Goal: Information Seeking & Learning: Learn about a topic

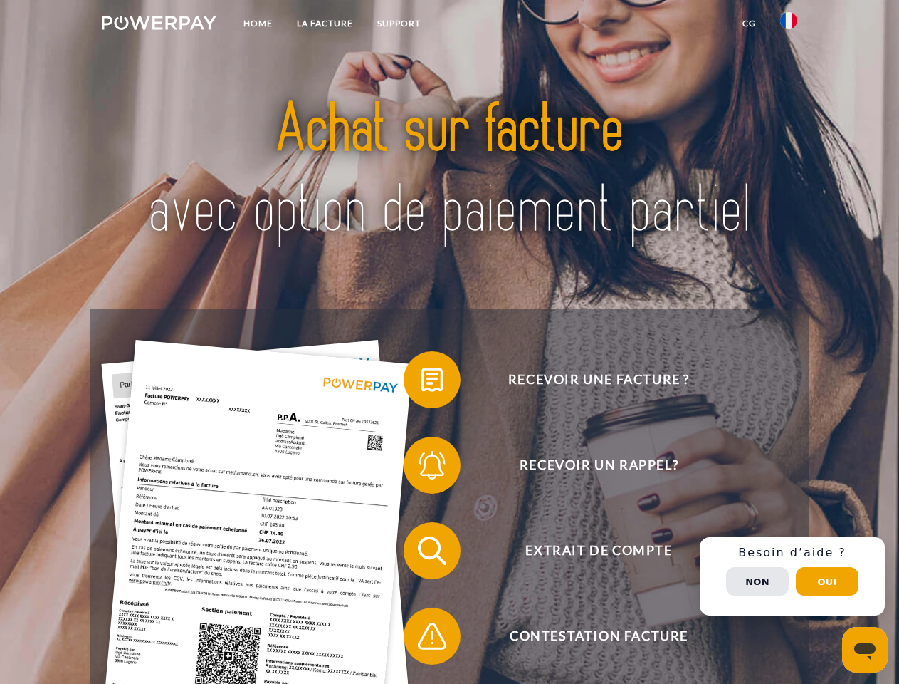
click at [159, 25] on img at bounding box center [159, 23] width 115 height 14
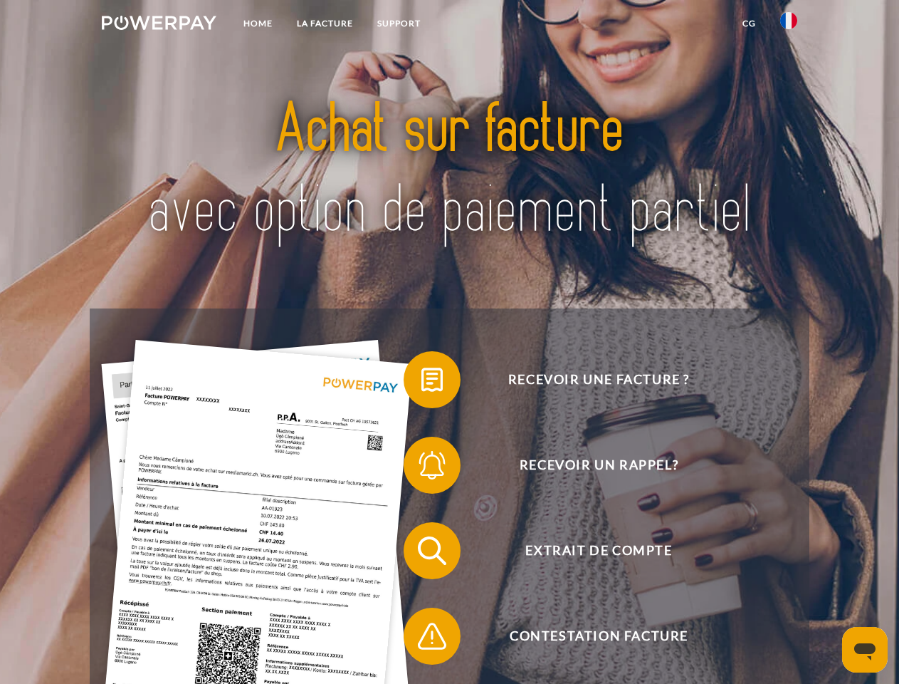
click at [789, 25] on img at bounding box center [788, 20] width 17 height 17
click at [749, 23] on link "CG" at bounding box center [750, 24] width 38 height 26
click at [422, 382] on span at bounding box center [410, 379] width 71 height 71
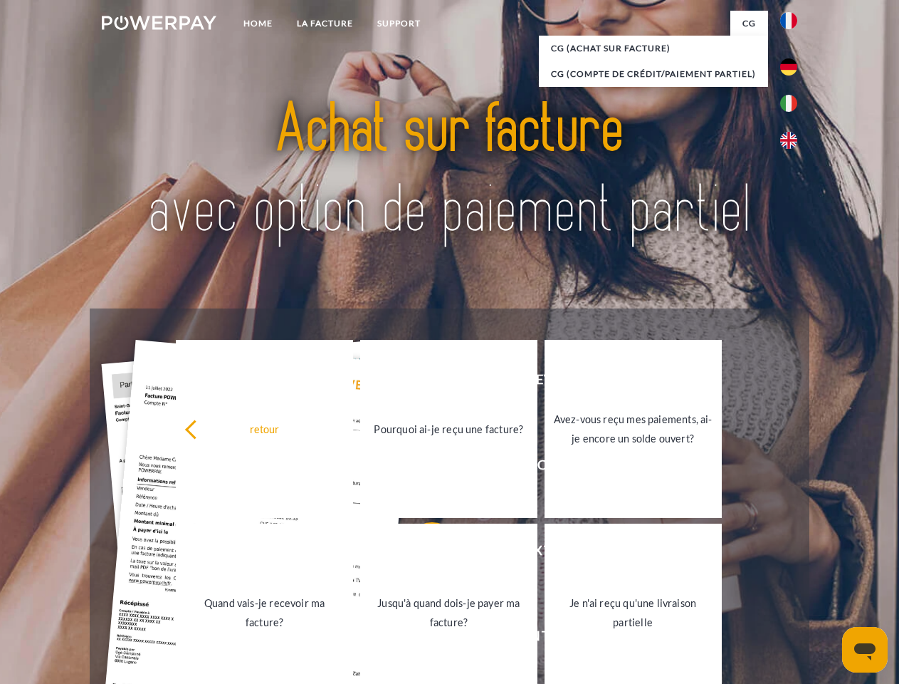
click at [422, 468] on div "Recevoir une facture ? Recevoir un rappel? Extrait de compte retour" at bounding box center [449, 593] width 719 height 570
click at [422, 553] on link "Jusqu'à quand dois-je payer ma facture?" at bounding box center [448, 612] width 177 height 178
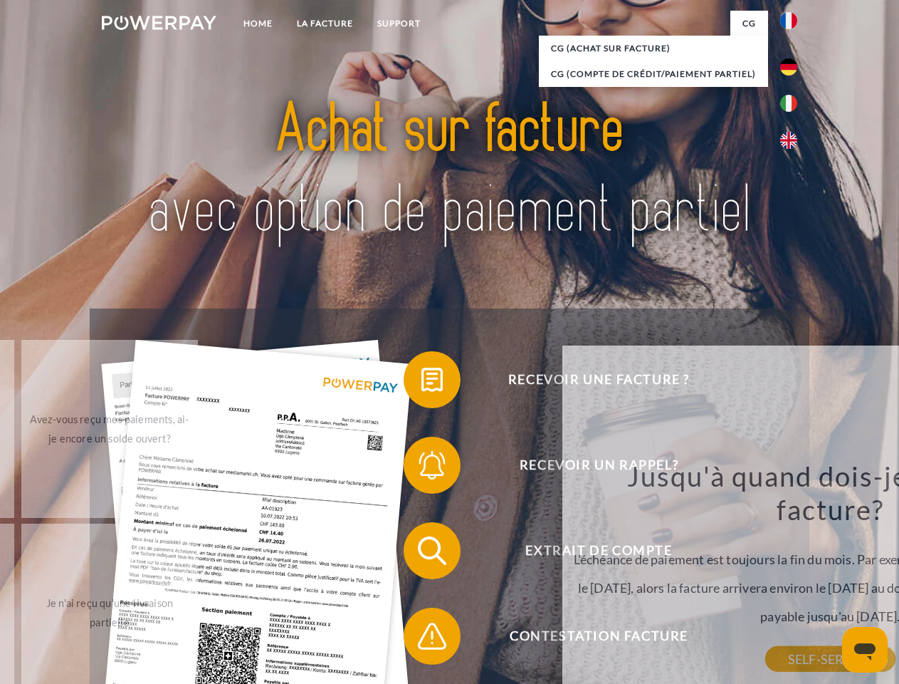
click at [422, 639] on span at bounding box center [410, 635] width 71 height 71
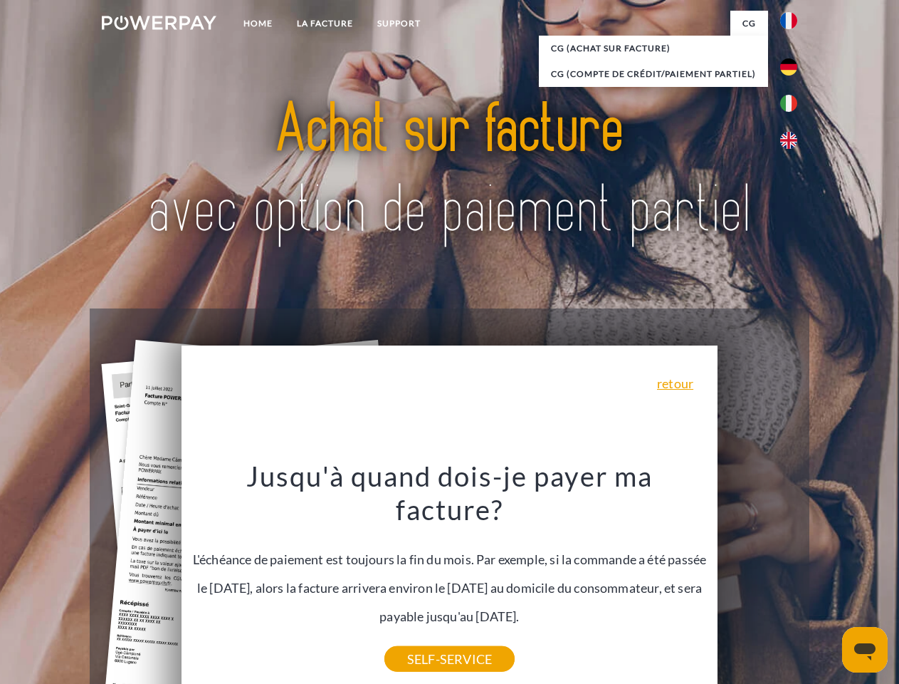
click at [793, 576] on div "Recevoir une facture ? Recevoir un rappel? Extrait de compte retour" at bounding box center [449, 593] width 719 height 570
click at [758, 579] on span "Extrait de compte" at bounding box center [598, 550] width 349 height 57
click at [827, 581] on header "Home LA FACTURE Support" at bounding box center [449, 491] width 899 height 983
